Goal: Task Accomplishment & Management: Complete application form

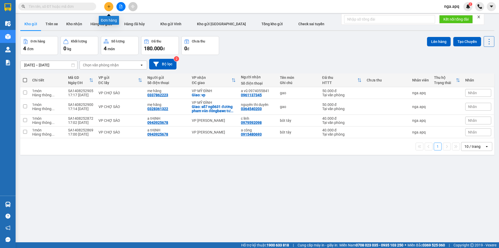
click at [110, 6] on icon "plus" at bounding box center [109, 7] width 4 height 4
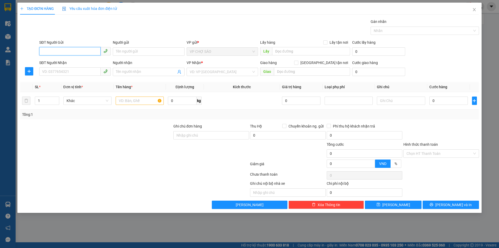
click at [43, 51] on input "SĐT Người Gửi" at bounding box center [69, 51] width 61 height 8
click at [58, 62] on div "0372054850 - CHỊ LÀ" at bounding box center [74, 62] width 65 height 6
type input "0372054850"
type input "CHỊ LÀ"
type input "0372054850"
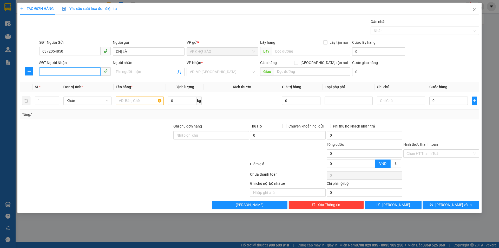
click at [52, 73] on input "SĐT Người Nhận" at bounding box center [69, 71] width 61 height 8
click at [54, 82] on div "0983851912 - a tài" at bounding box center [74, 82] width 65 height 6
type input "0983851912"
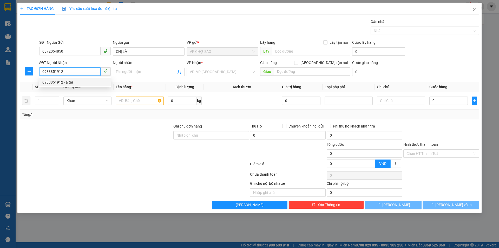
type input "a tài"
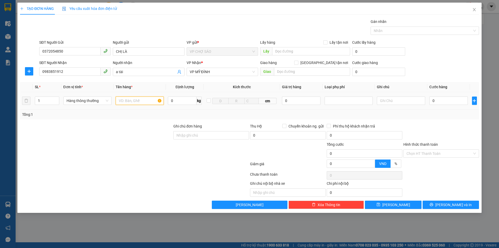
click at [123, 100] on input "text" at bounding box center [140, 100] width 48 height 8
type input "thưc phâm"
click at [436, 100] on input "0" at bounding box center [448, 100] width 39 height 8
type input "6"
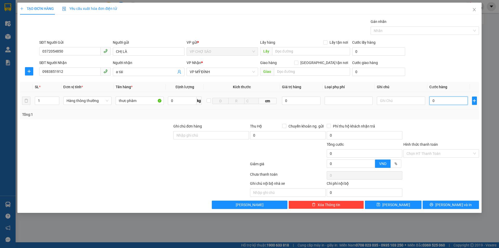
type input "6"
type input "60"
type input "600"
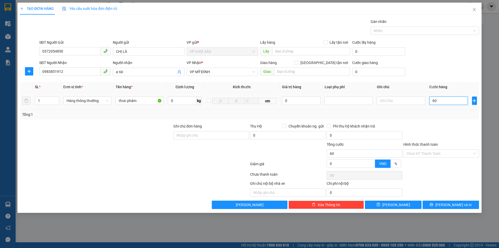
type input "600"
type input "6.000"
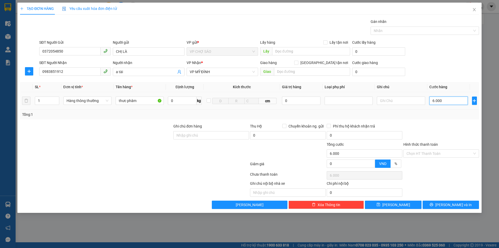
type input "60.000"
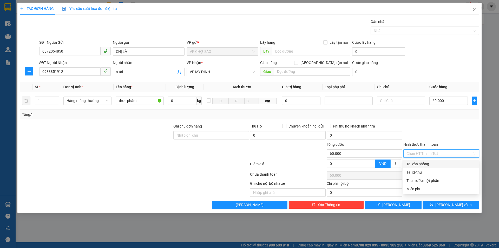
click at [426, 150] on input "Hình thức thanh toán" at bounding box center [440, 153] width 66 height 8
click at [427, 165] on div "Tại văn phòng" at bounding box center [441, 164] width 69 height 6
type input "0"
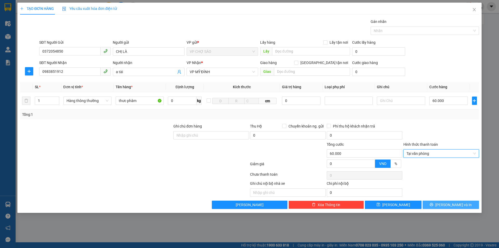
click at [438, 203] on button "[PERSON_NAME] và In" at bounding box center [451, 204] width 56 height 8
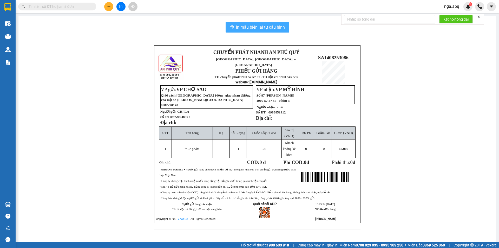
click at [250, 25] on span "In mẫu biên lai tự cấu hình" at bounding box center [260, 27] width 49 height 6
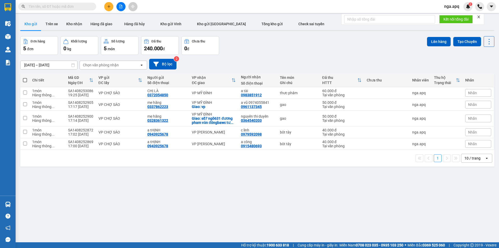
click at [462, 29] on div "Kho gửi Trên xe Kho nhận Hàng đã giao Hàng đã hủy Kho gửi [PERSON_NAME] gửi Hà …" at bounding box center [257, 25] width 474 height 14
click at [462, 30] on div "Kho gửi Trên xe Kho nhận Hàng đã giao Hàng đã hủy Kho gửi [PERSON_NAME] gửi Hà …" at bounding box center [257, 25] width 474 height 14
click at [467, 30] on div at bounding box center [257, 30] width 474 height 1
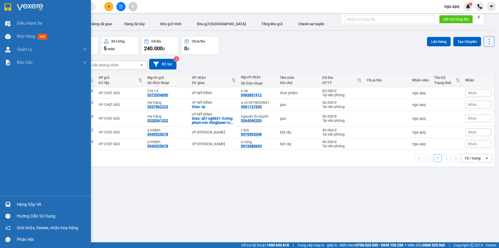
click at [8, 202] on img at bounding box center [7, 203] width 5 height 5
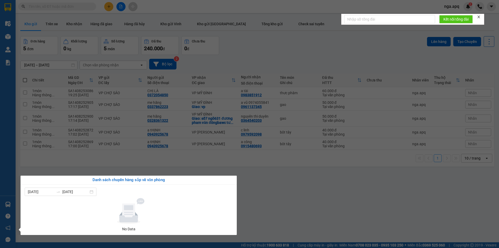
click at [361, 209] on section "Kết quả tìm kiếm ( 0 ) Bộ lọc No Data nga.apq 2 Điều hành xe Kho hàng mới Quản …" at bounding box center [249, 124] width 499 height 248
